Goal: Information Seeking & Learning: Learn about a topic

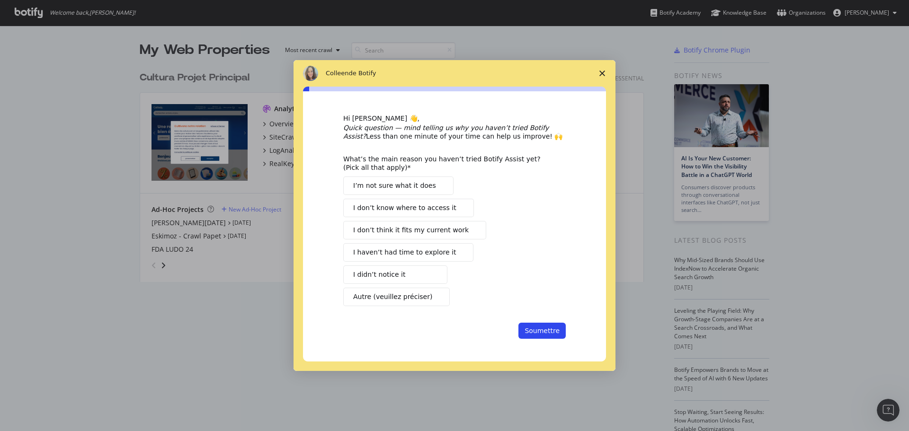
click at [599, 71] on icon "Fermer l'enquête" at bounding box center [602, 74] width 6 height 6
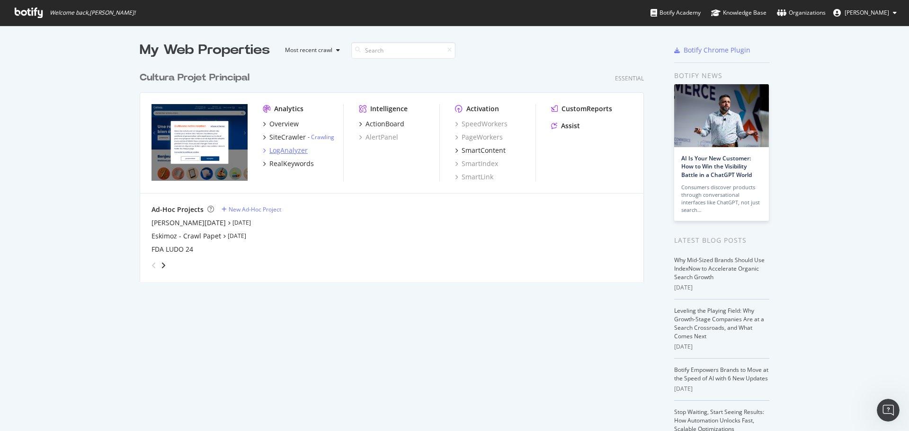
click at [272, 148] on div "LogAnalyzer" at bounding box center [288, 150] width 38 height 9
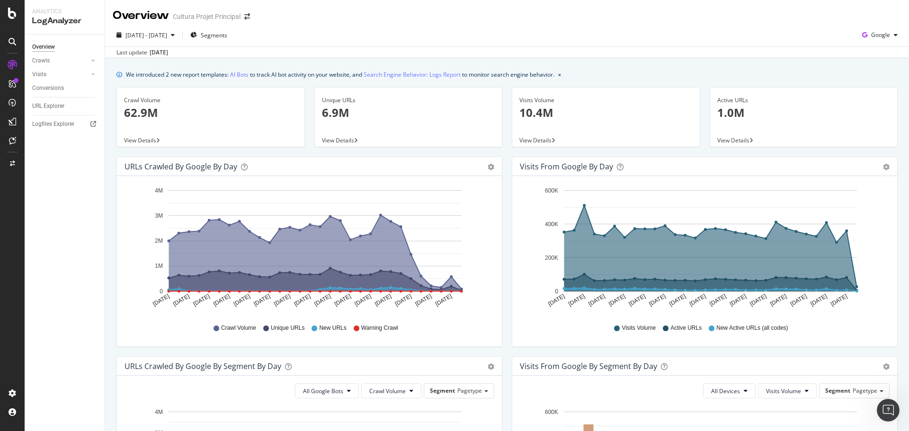
click at [663, 57] on div "Last update [DATE]" at bounding box center [507, 51] width 804 height 11
click at [159, 35] on span "[DATE] - [DATE]" at bounding box center [146, 35] width 42 height 8
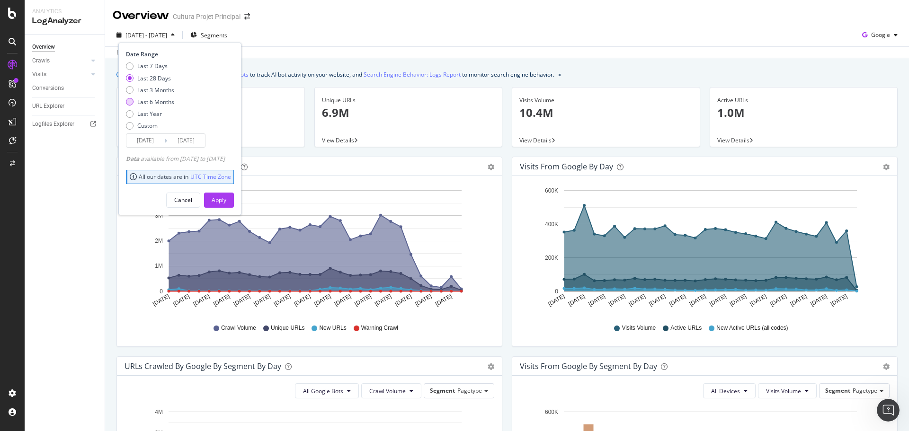
click at [127, 102] on div "Last 6 Months" at bounding box center [130, 102] width 8 height 8
type input "[DATE]"
click at [199, 143] on input "[DATE]" at bounding box center [186, 140] width 38 height 13
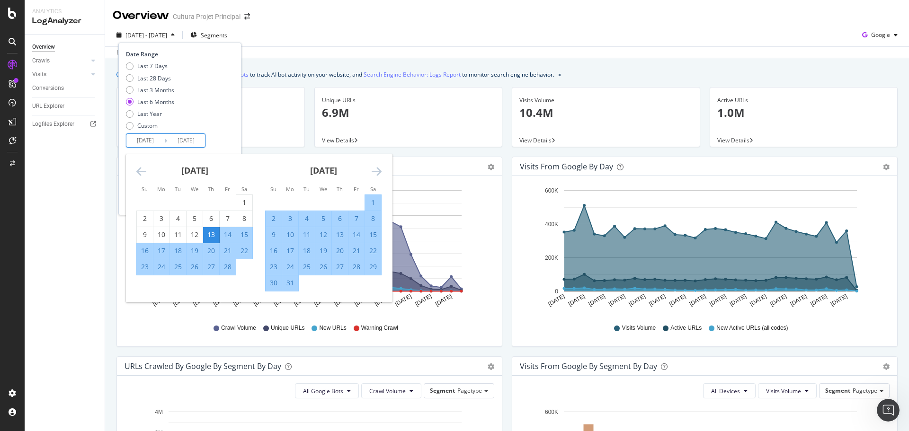
click at [377, 168] on icon "Move forward to switch to the next month." at bounding box center [376, 171] width 10 height 11
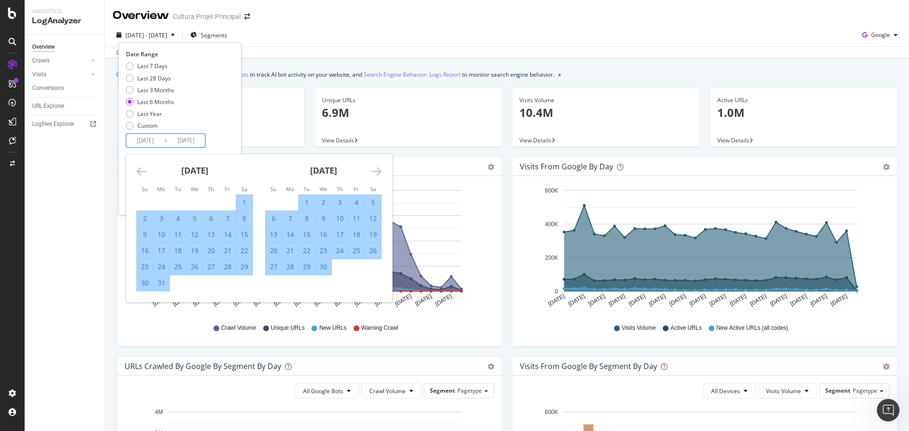
click at [377, 168] on icon "Move forward to switch to the next month." at bounding box center [376, 171] width 10 height 11
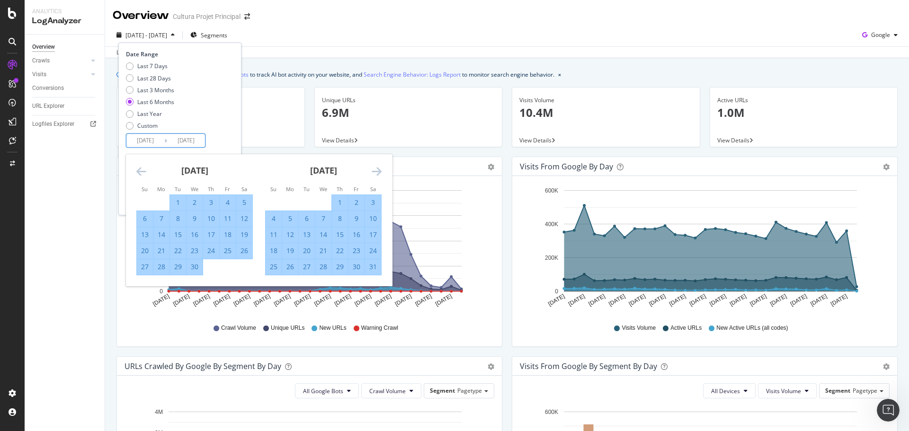
click at [377, 168] on icon "Move forward to switch to the next month." at bounding box center [376, 171] width 10 height 11
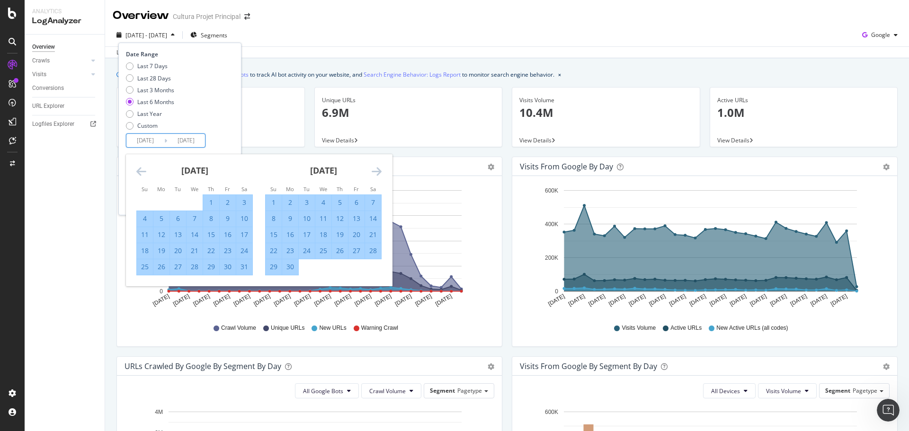
click at [377, 168] on icon "Move forward to switch to the next month." at bounding box center [376, 171] width 10 height 11
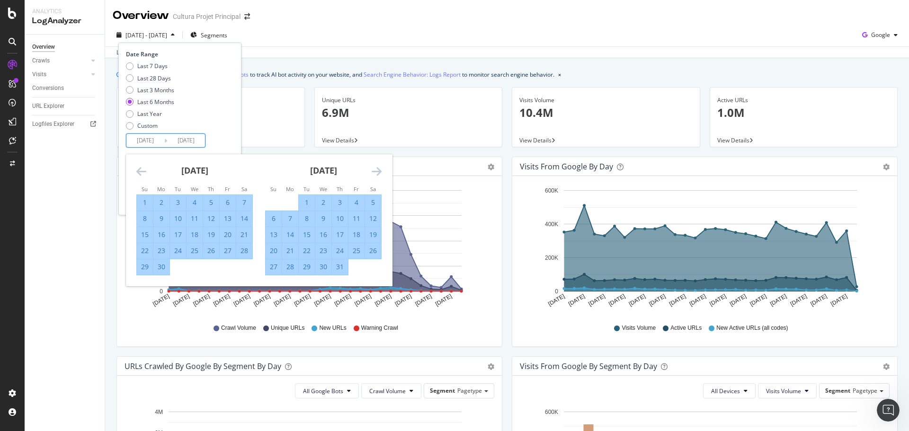
click at [377, 168] on icon "Move forward to switch to the next month." at bounding box center [376, 171] width 10 height 11
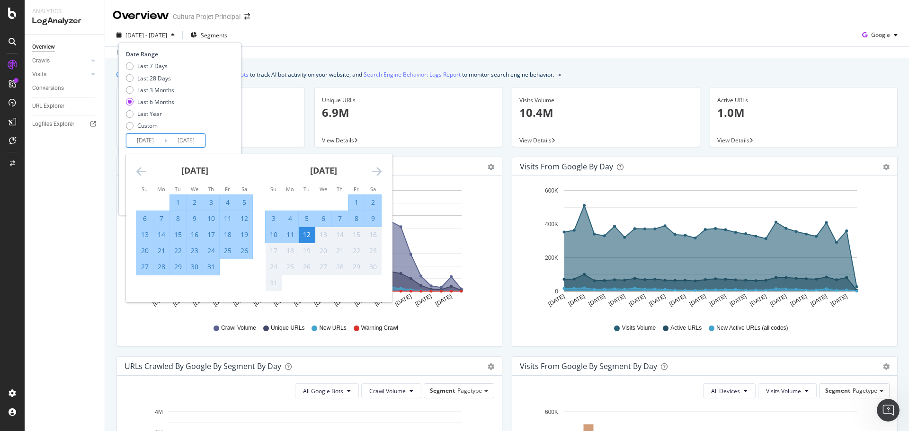
click at [214, 268] on div "31" at bounding box center [211, 266] width 16 height 9
type input "[DATE]"
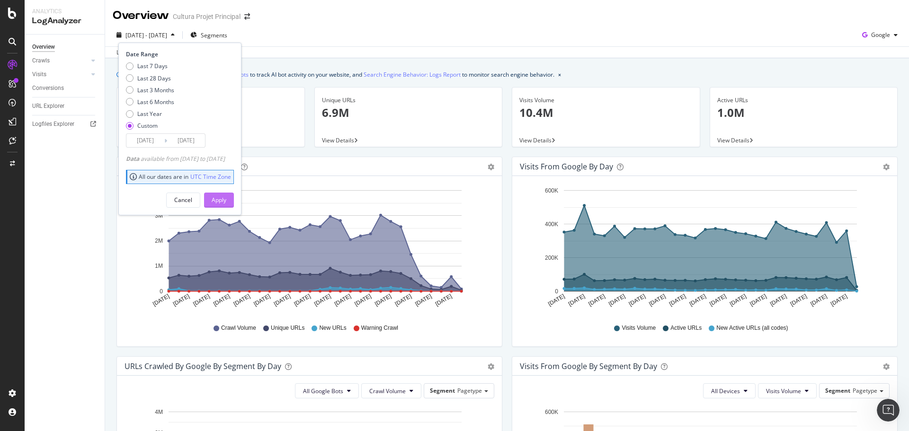
click at [226, 196] on div "Apply" at bounding box center [219, 200] width 15 height 8
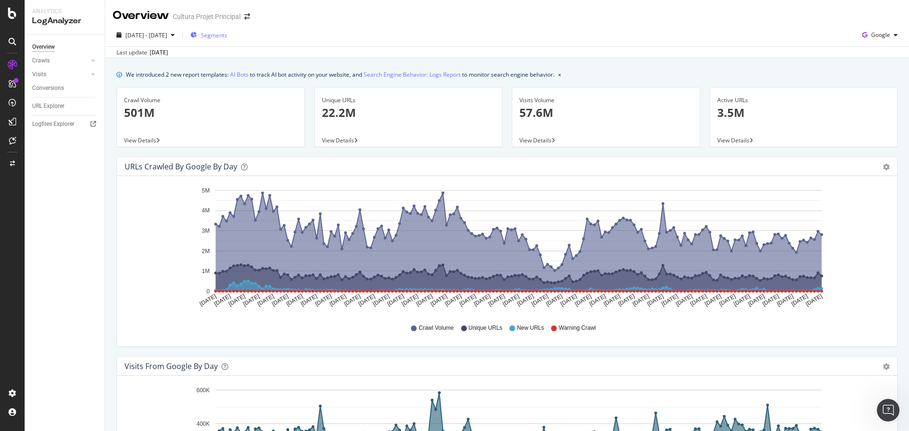
click at [223, 33] on span "Segments" at bounding box center [214, 35] width 27 height 8
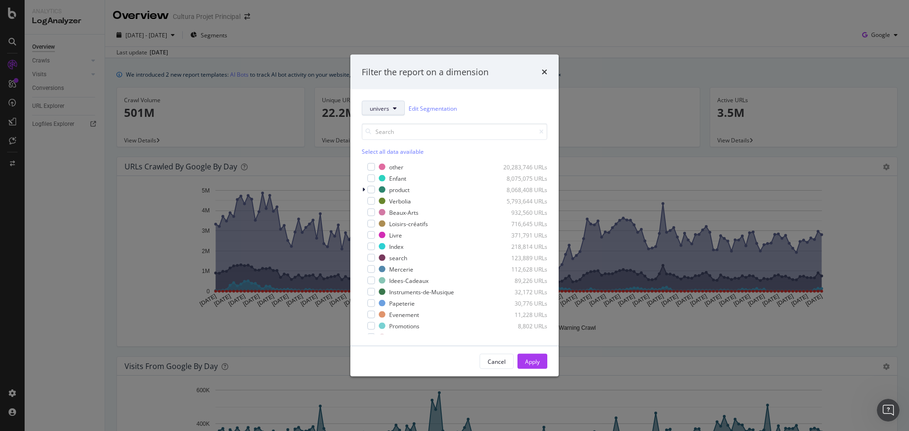
click at [391, 108] on button "univers" at bounding box center [383, 108] width 43 height 15
click at [641, 69] on div "Filter the report on a dimension univers Edit Segmentation Select all data avai…" at bounding box center [454, 215] width 909 height 431
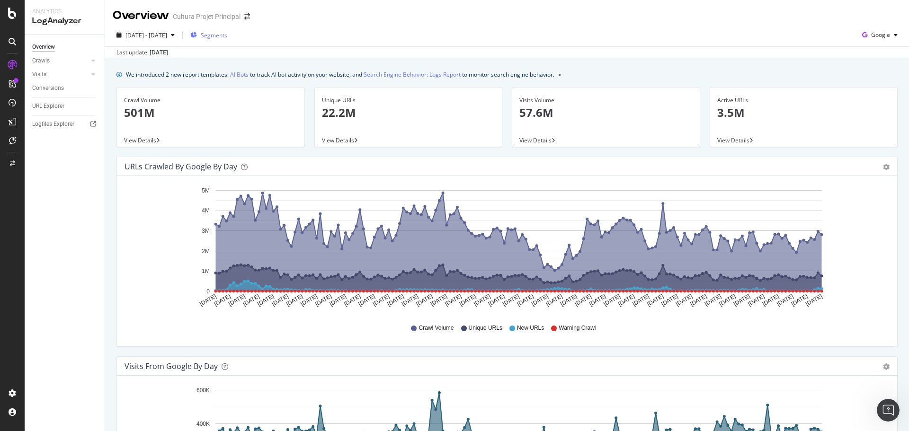
click at [227, 36] on span "Segments" at bounding box center [214, 35] width 27 height 8
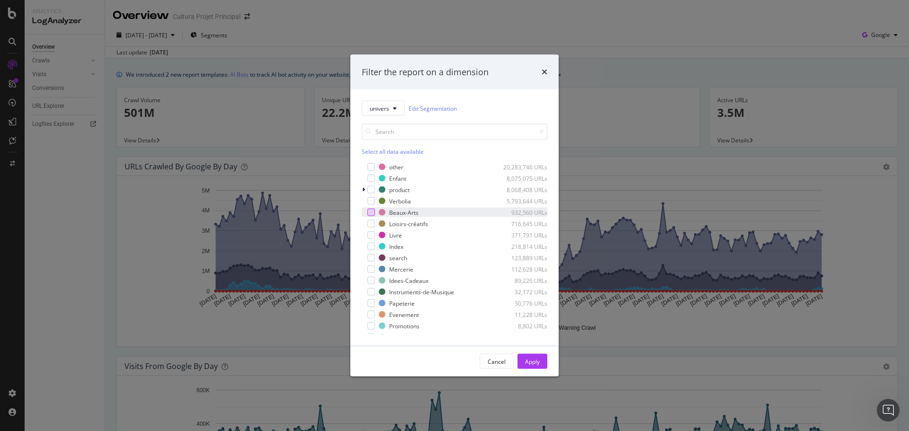
click at [374, 212] on div "modal" at bounding box center [371, 213] width 8 height 8
click at [370, 224] on div "modal" at bounding box center [371, 224] width 8 height 8
click at [370, 238] on div "modal" at bounding box center [371, 235] width 8 height 8
click at [372, 271] on div "modal" at bounding box center [371, 269] width 8 height 8
click at [371, 289] on div "modal" at bounding box center [371, 292] width 8 height 8
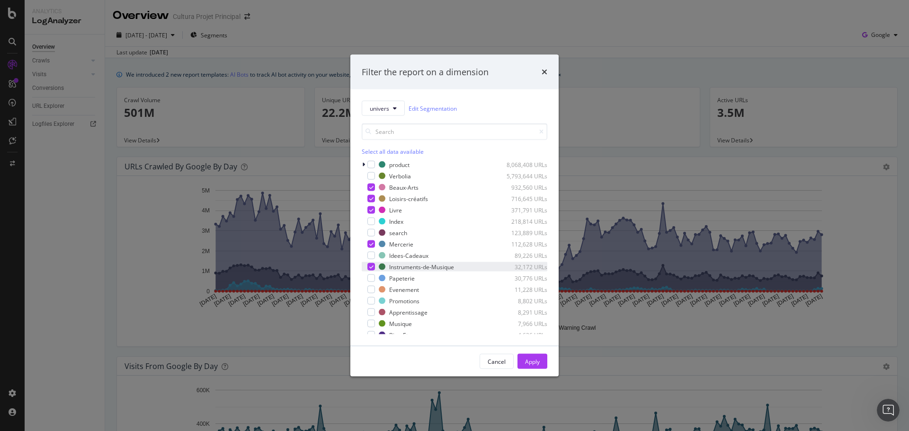
scroll to position [47, 0]
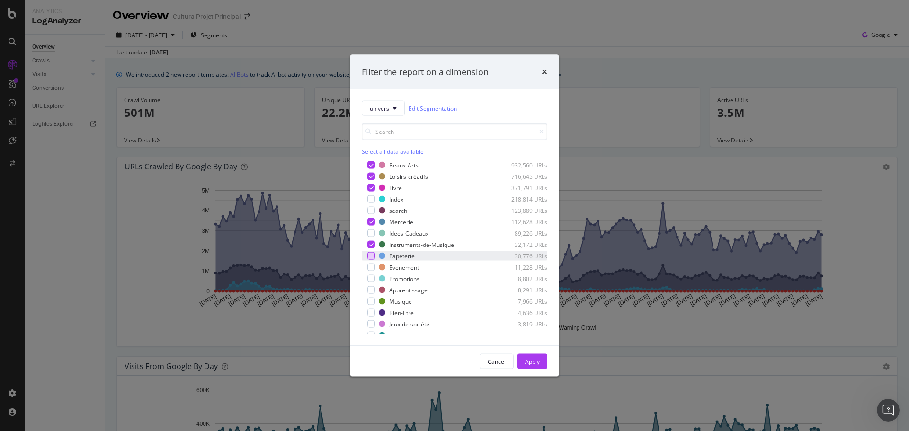
click at [371, 257] on div "modal" at bounding box center [371, 256] width 8 height 8
click at [370, 302] on div "modal" at bounding box center [371, 302] width 8 height 8
click at [372, 312] on div "modal" at bounding box center [371, 313] width 8 height 8
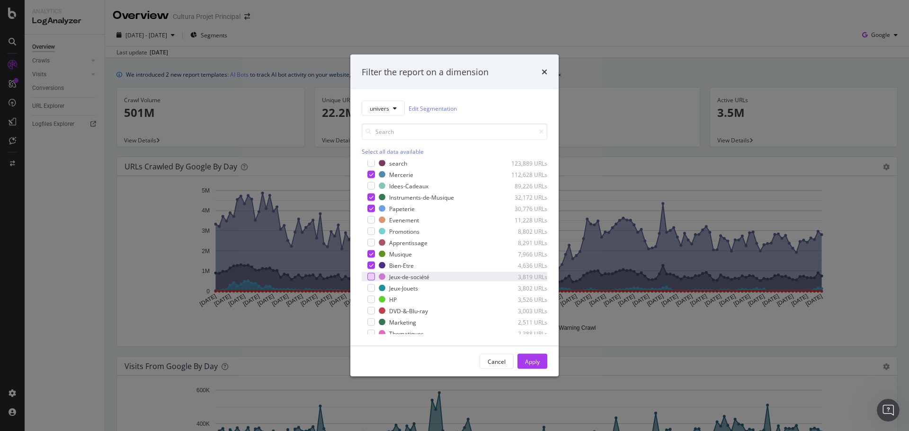
click at [373, 276] on div "modal" at bounding box center [371, 277] width 8 height 8
click at [371, 286] on div "modal" at bounding box center [371, 288] width 8 height 8
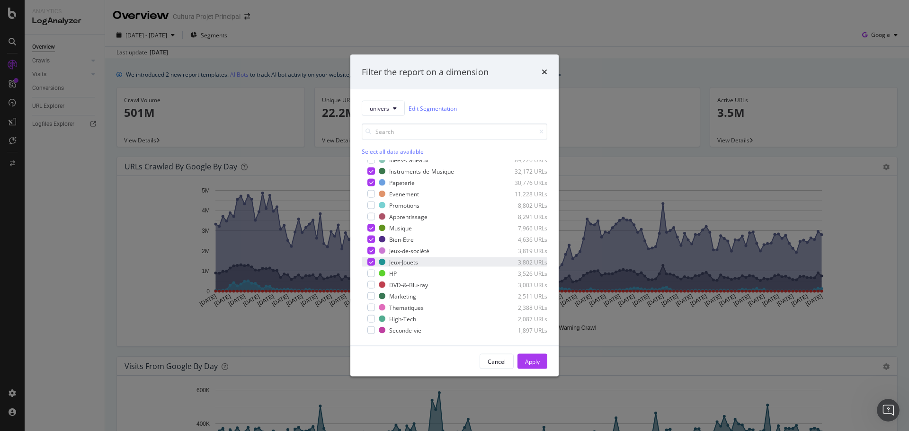
scroll to position [142, 0]
click at [371, 264] on div "modal" at bounding box center [371, 264] width 8 height 8
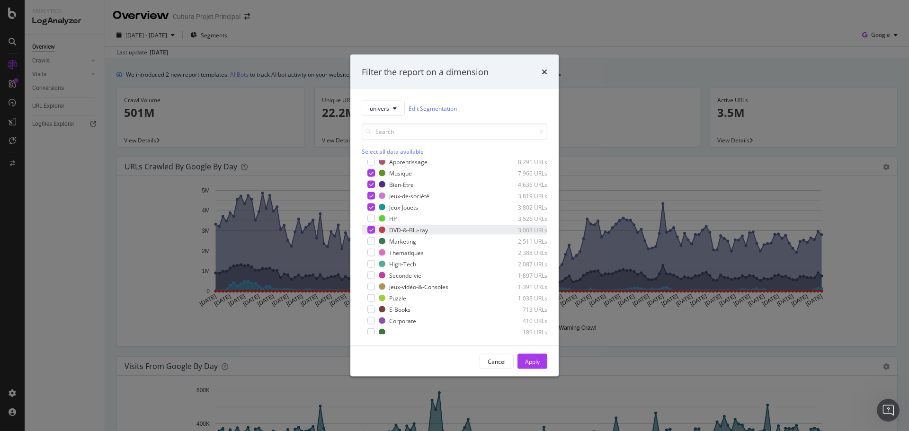
scroll to position [189, 0]
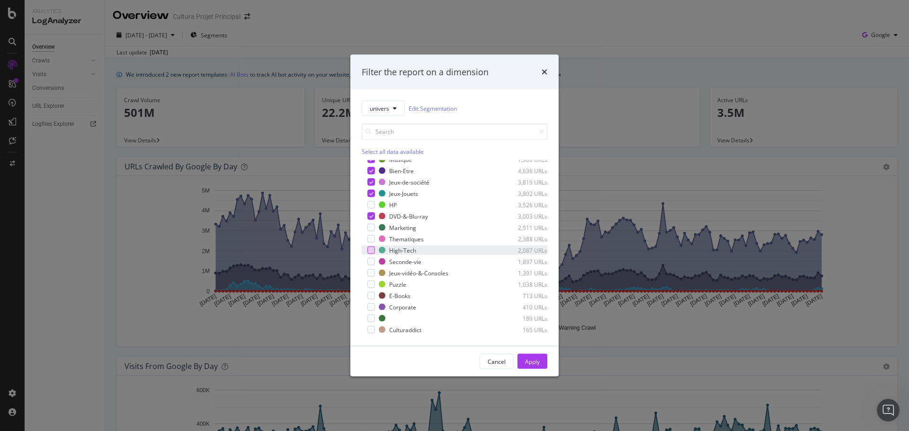
click at [371, 249] on div "modal" at bounding box center [371, 251] width 8 height 8
click at [372, 284] on div "modal" at bounding box center [371, 285] width 8 height 8
click at [372, 269] on div "modal" at bounding box center [371, 273] width 8 height 8
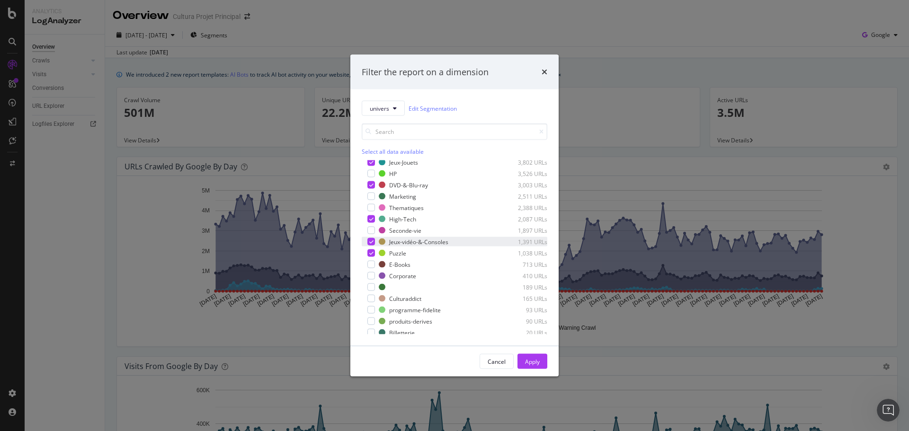
scroll to position [235, 0]
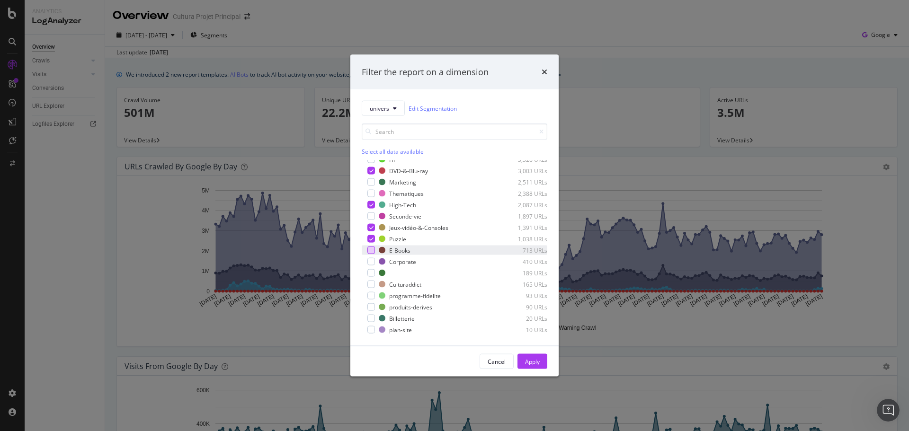
click at [372, 247] on div "modal" at bounding box center [371, 251] width 8 height 8
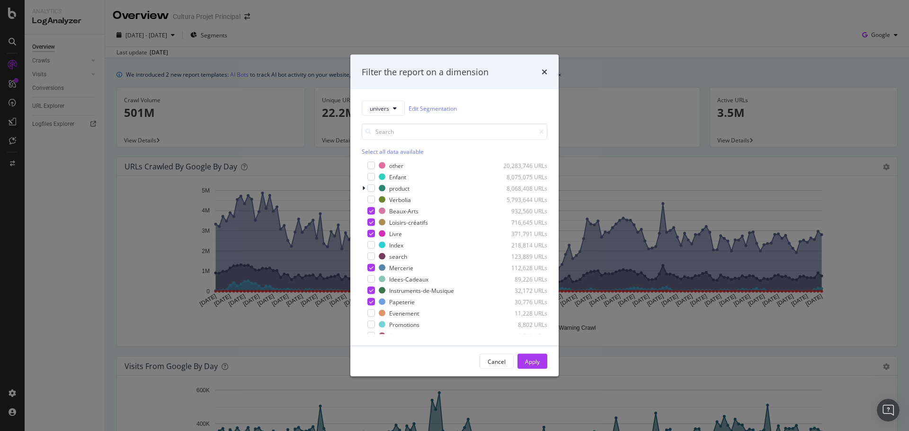
scroll to position [0, 0]
click at [372, 179] on div "modal" at bounding box center [371, 179] width 8 height 8
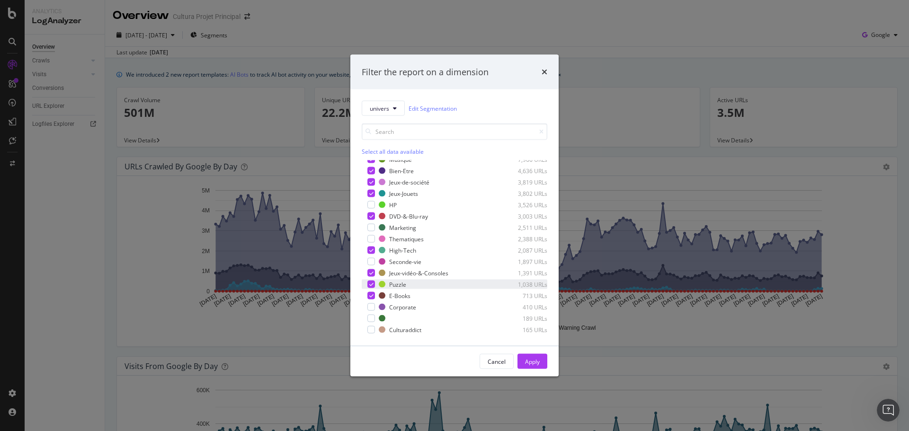
scroll to position [235, 0]
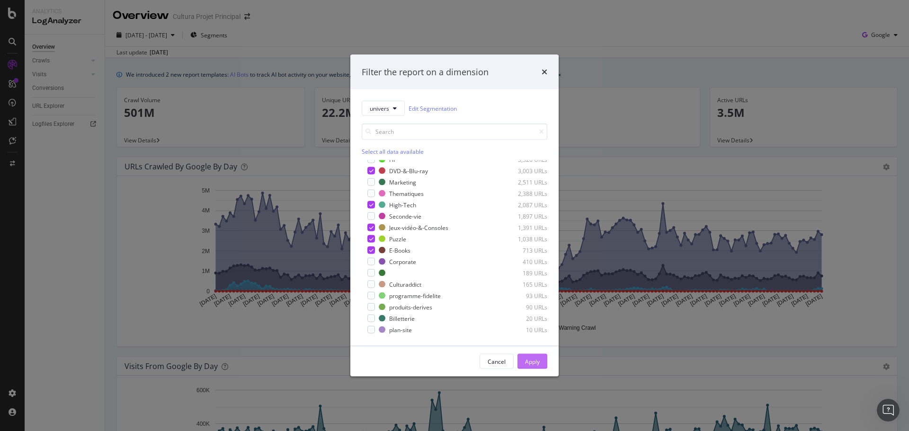
click at [529, 360] on div "Apply" at bounding box center [532, 361] width 15 height 8
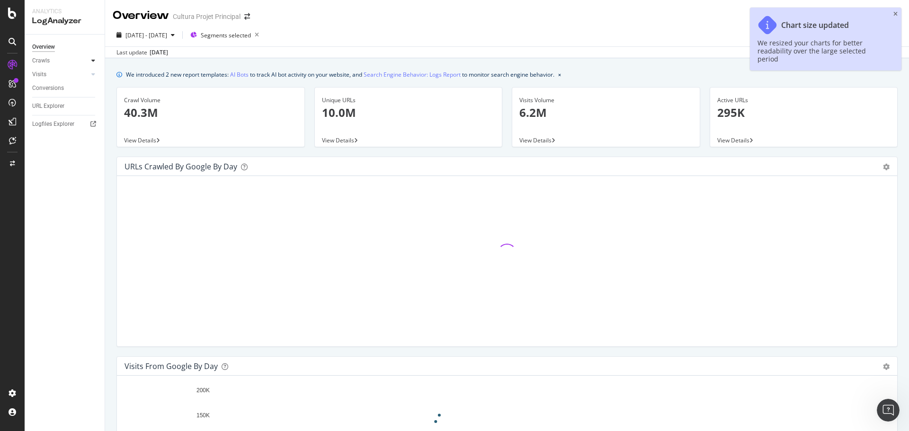
click at [92, 60] on icon at bounding box center [93, 61] width 4 height 6
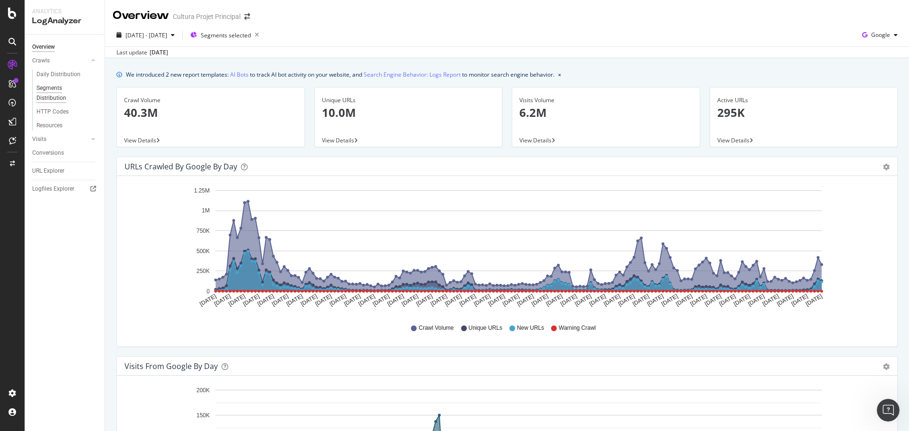
click at [51, 88] on div "Segments Distribution" at bounding box center [62, 93] width 53 height 20
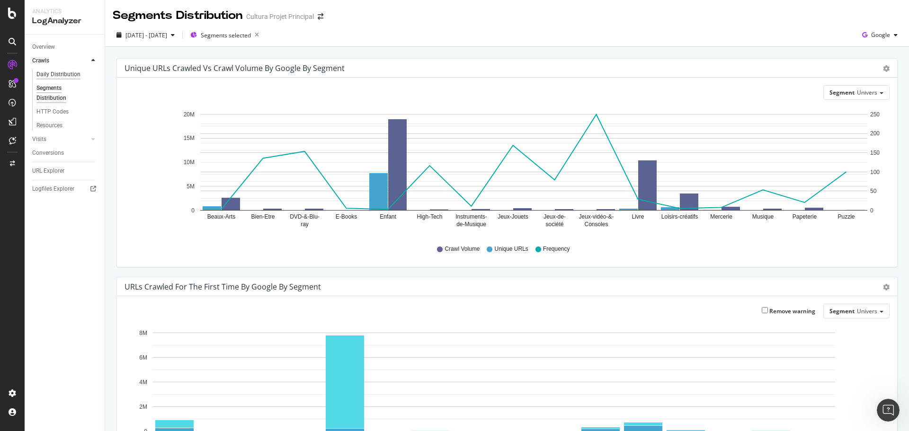
click at [50, 73] on div "Daily Distribution" at bounding box center [58, 75] width 44 height 10
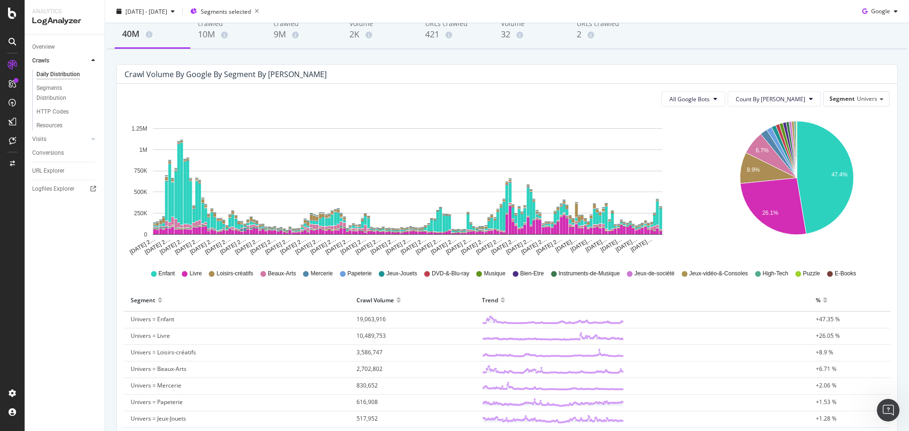
scroll to position [47, 0]
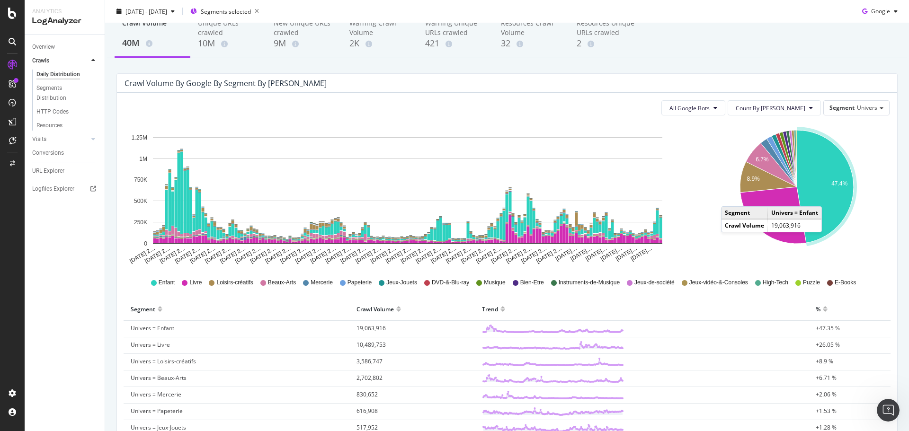
click at [824, 197] on icon "A chart." at bounding box center [824, 186] width 57 height 113
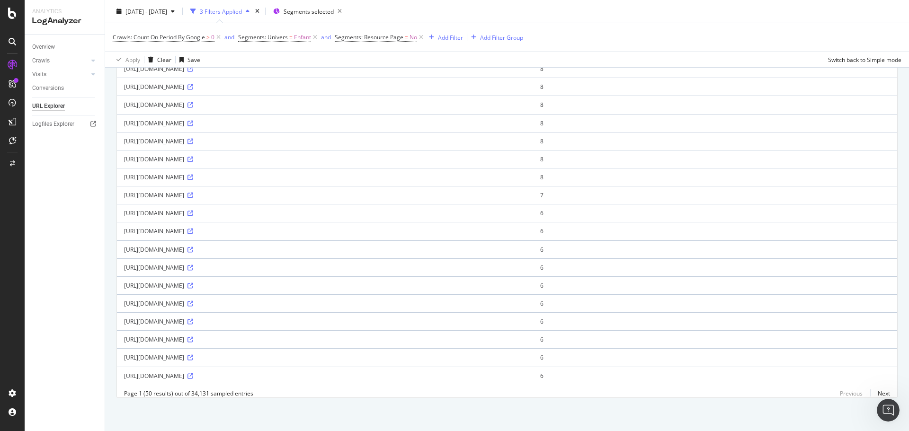
scroll to position [825, 0]
click at [874, 392] on link "Next" at bounding box center [880, 394] width 20 height 14
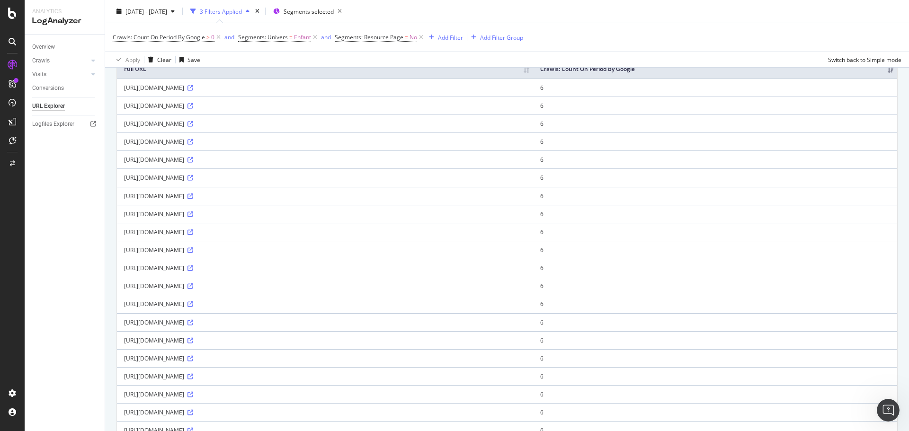
scroll to position [95, 0]
drag, startPoint x: 385, startPoint y: 216, endPoint x: 534, endPoint y: 216, distance: 149.1
click at [526, 179] on div "[URL][DOMAIN_NAME]" at bounding box center [325, 175] width 402 height 8
click at [193, 178] on icon at bounding box center [190, 175] width 6 height 6
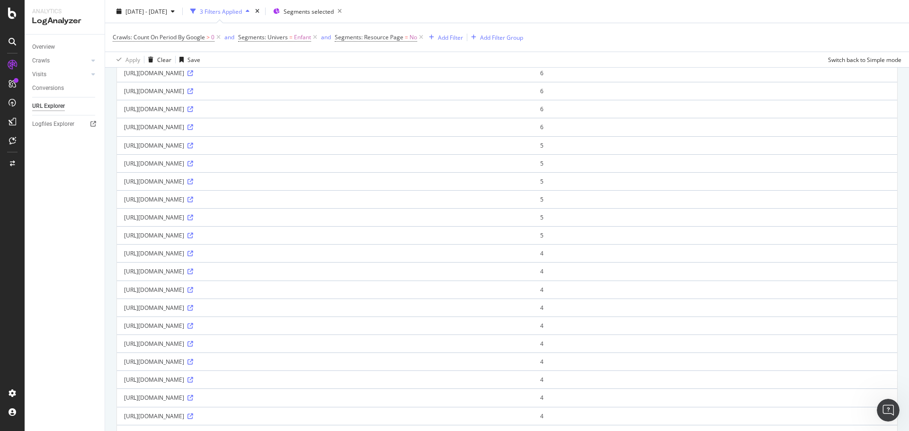
scroll to position [521, 0]
click at [193, 5] on icon at bounding box center [190, 2] width 6 height 6
